Goal: Navigation & Orientation: Find specific page/section

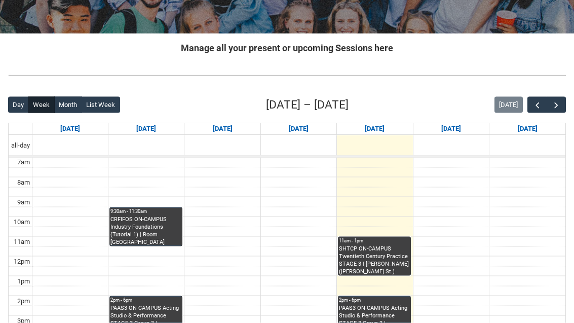
scroll to position [169, 0]
click at [555, 105] on span "button" at bounding box center [556, 105] width 10 height 10
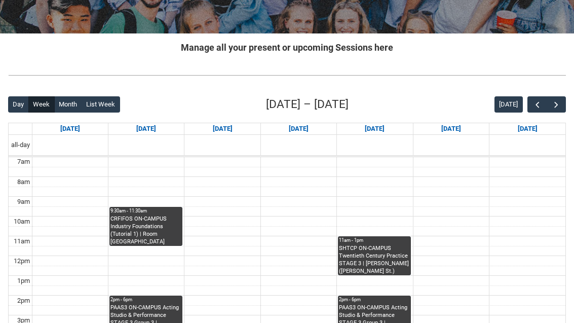
click at [559, 103] on span "button" at bounding box center [556, 105] width 10 height 10
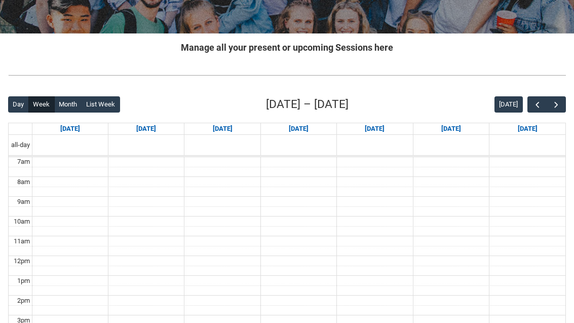
click at [553, 106] on span "button" at bounding box center [556, 105] width 10 height 10
click at [557, 102] on span "button" at bounding box center [556, 105] width 10 height 10
click at [559, 104] on span "button" at bounding box center [556, 105] width 10 height 10
click at [564, 102] on button "button" at bounding box center [556, 104] width 19 height 17
click at [562, 102] on button "button" at bounding box center [556, 104] width 19 height 17
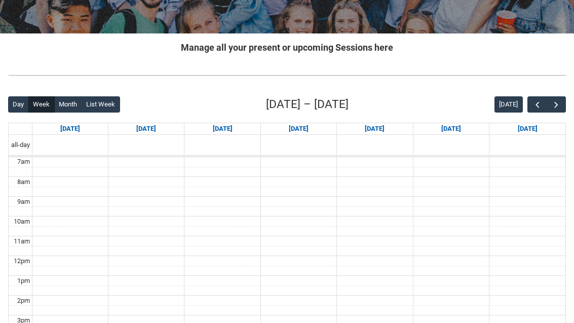
click at [533, 106] on span "button" at bounding box center [537, 105] width 10 height 10
click at [532, 110] on button "button" at bounding box center [536, 104] width 19 height 17
click at [534, 106] on span "button" at bounding box center [537, 105] width 10 height 10
click at [537, 101] on span "button" at bounding box center [537, 105] width 10 height 10
click at [537, 104] on span "button" at bounding box center [537, 105] width 10 height 10
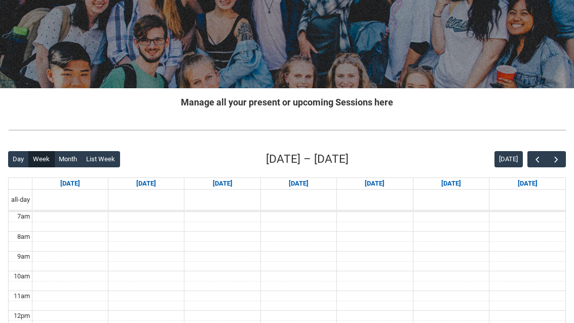
scroll to position [0, 0]
